Goal: Check status: Check status

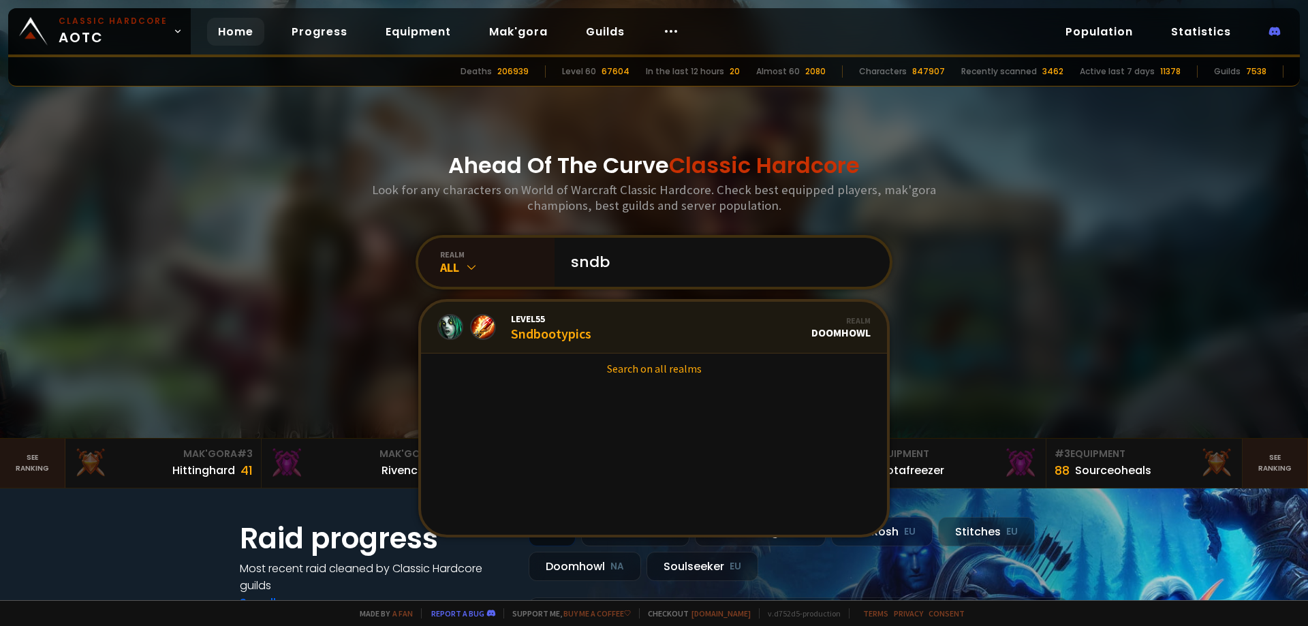
type input "sndb"
click at [609, 338] on link "Level 55 Sndbootypics Realm Doomhowl" at bounding box center [654, 328] width 466 height 52
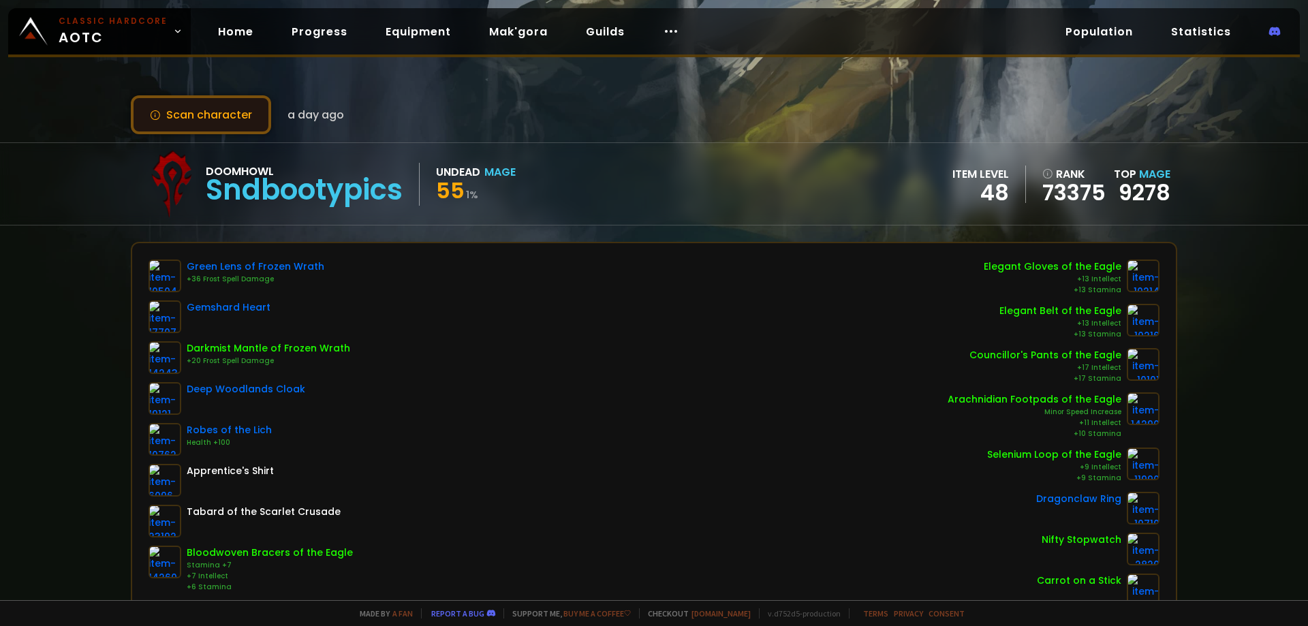
click at [240, 109] on button "Scan character" at bounding box center [201, 114] width 140 height 39
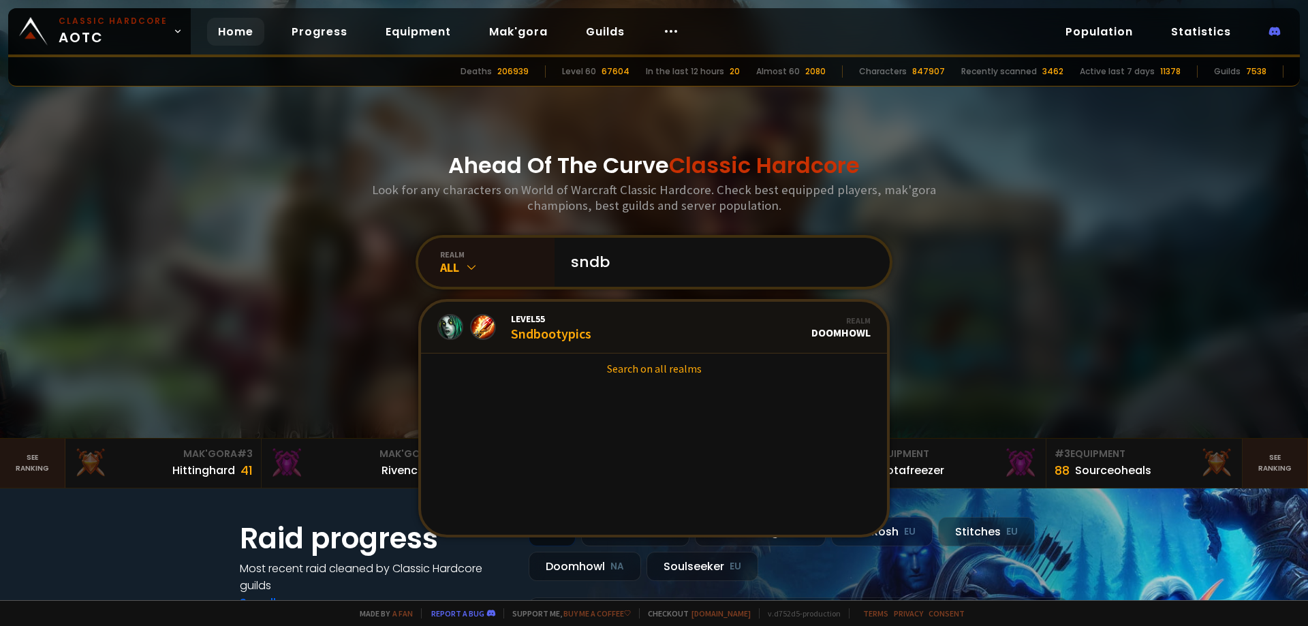
type input "sndb"
click at [559, 351] on link "Level 55 Sndbootypics Realm Doomhowl" at bounding box center [654, 328] width 466 height 52
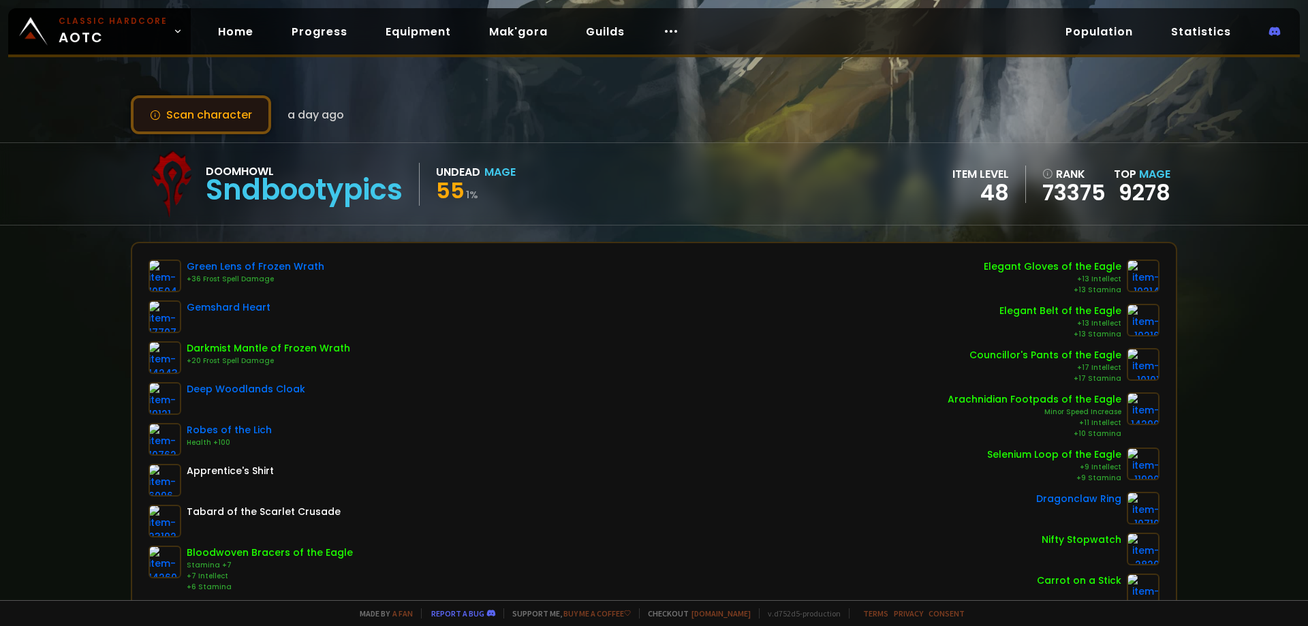
click at [210, 116] on button "Scan character" at bounding box center [201, 114] width 140 height 39
